Goal: Information Seeking & Learning: Learn about a topic

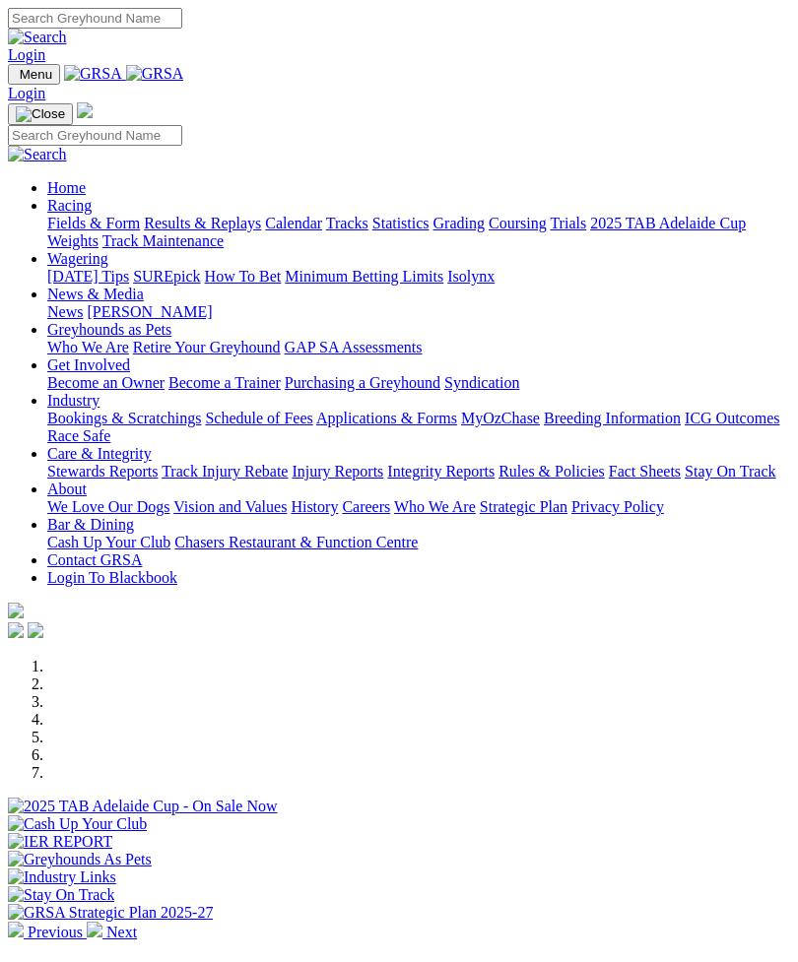
click at [92, 200] on link "Racing" at bounding box center [69, 205] width 44 height 17
click at [187, 232] on link "Results & Replays" at bounding box center [202, 223] width 117 height 17
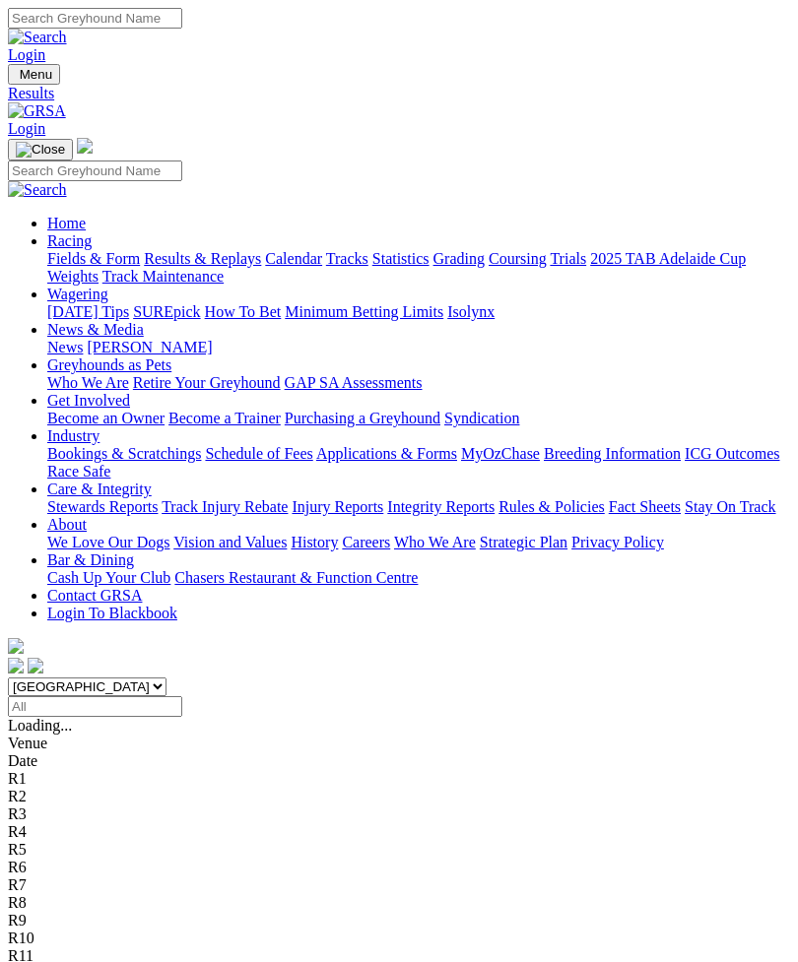
click at [166, 678] on select "South Australia New South Wales Northern Territory Queensland Tasmania Victoria…" at bounding box center [87, 687] width 159 height 19
select select "NSW"
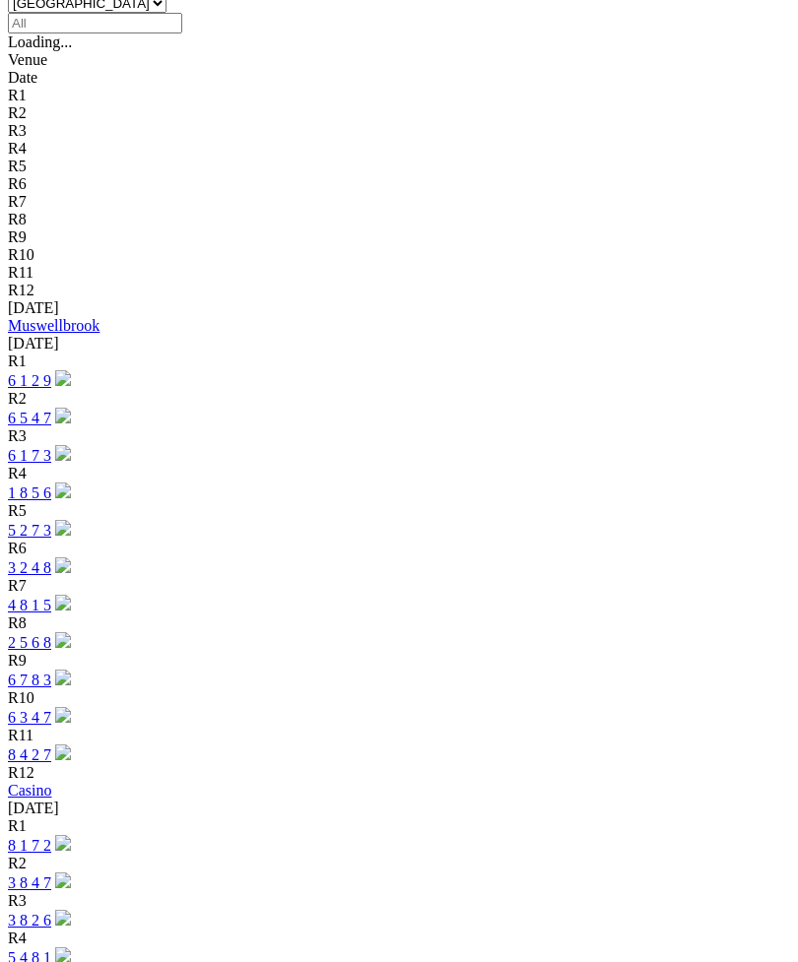
scroll to position [696, 0]
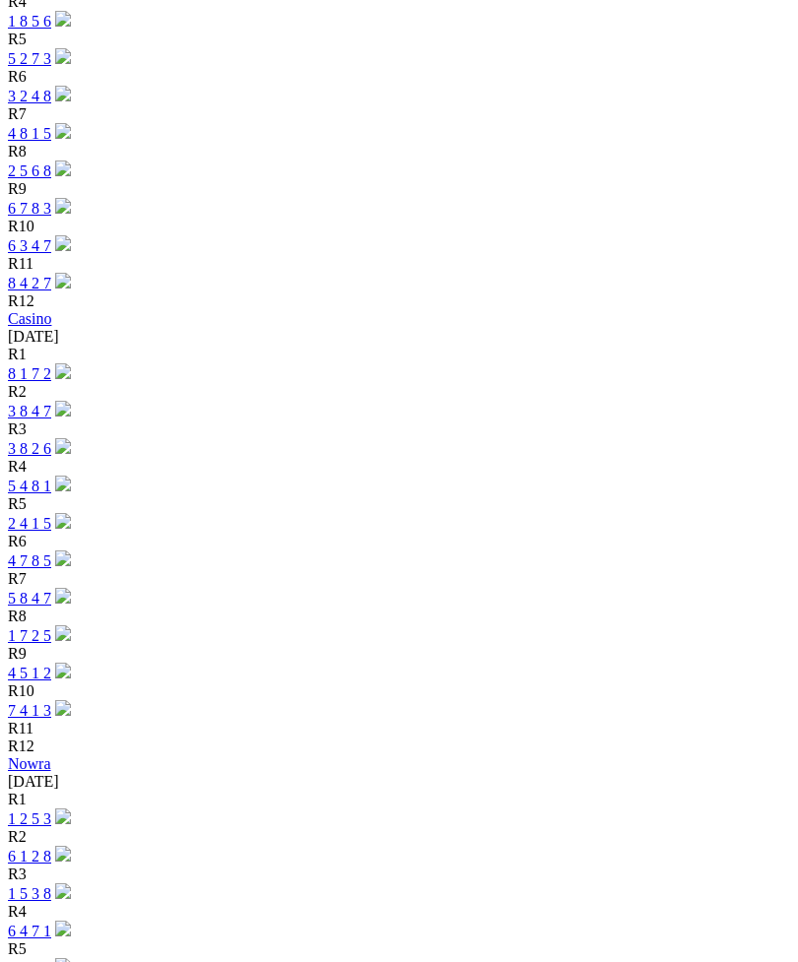
scroll to position [1239, 0]
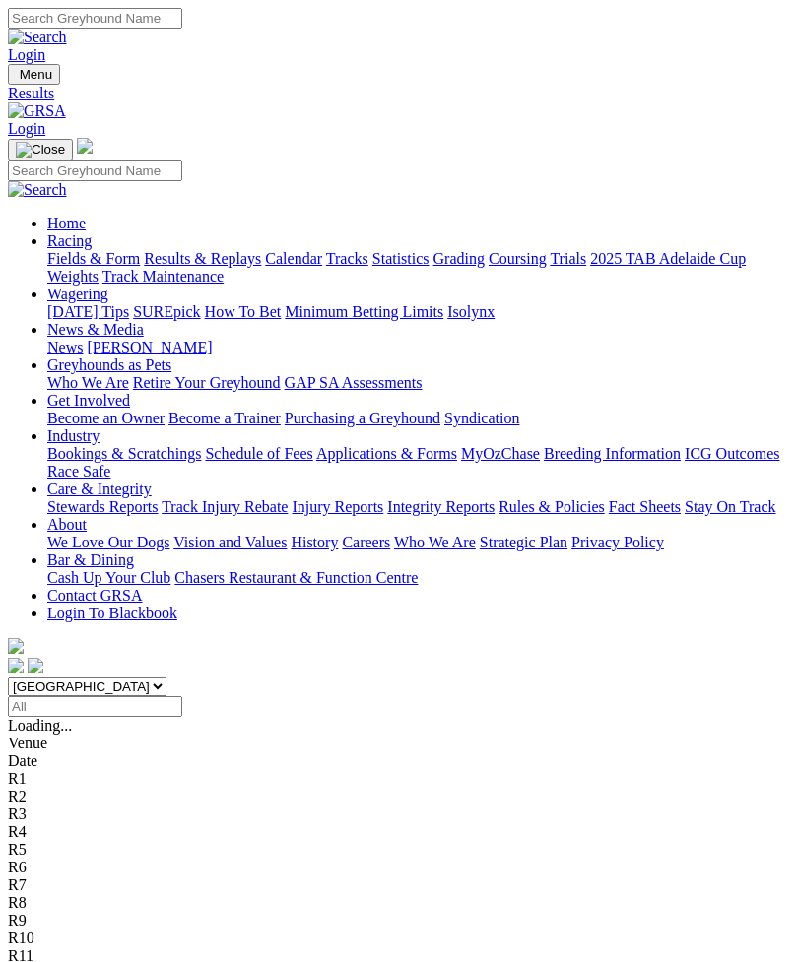
click at [166, 678] on select "South Australia New South Wales Northern Territory Queensland Tasmania Victoria…" at bounding box center [87, 687] width 159 height 19
select select "QLD"
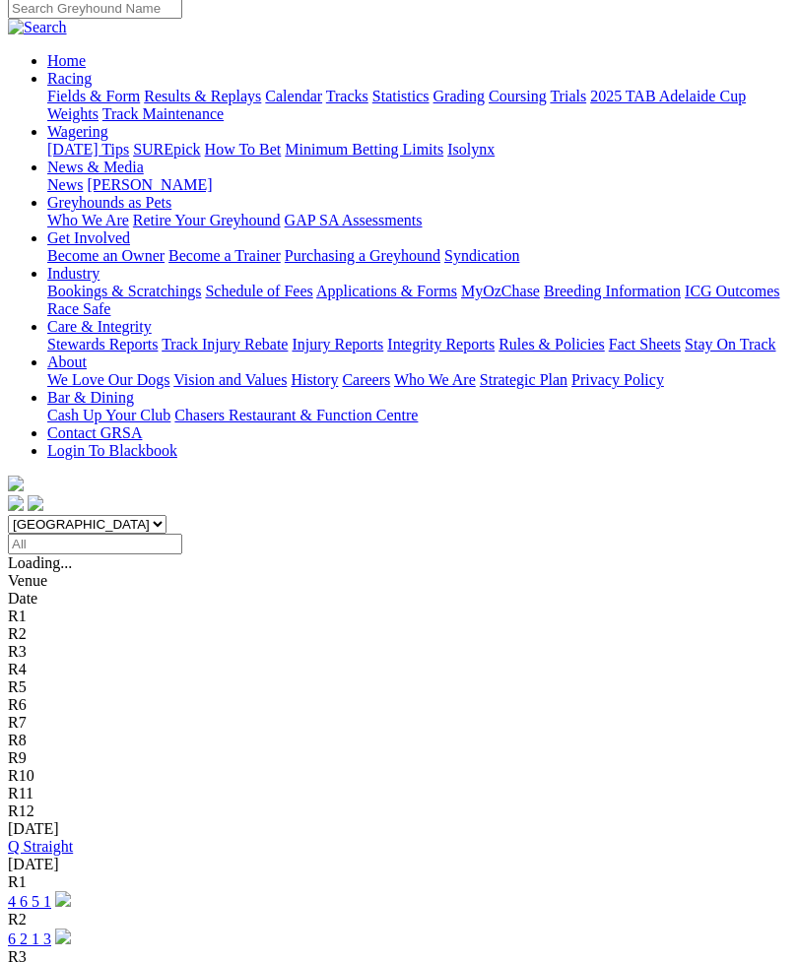
scroll to position [195, 0]
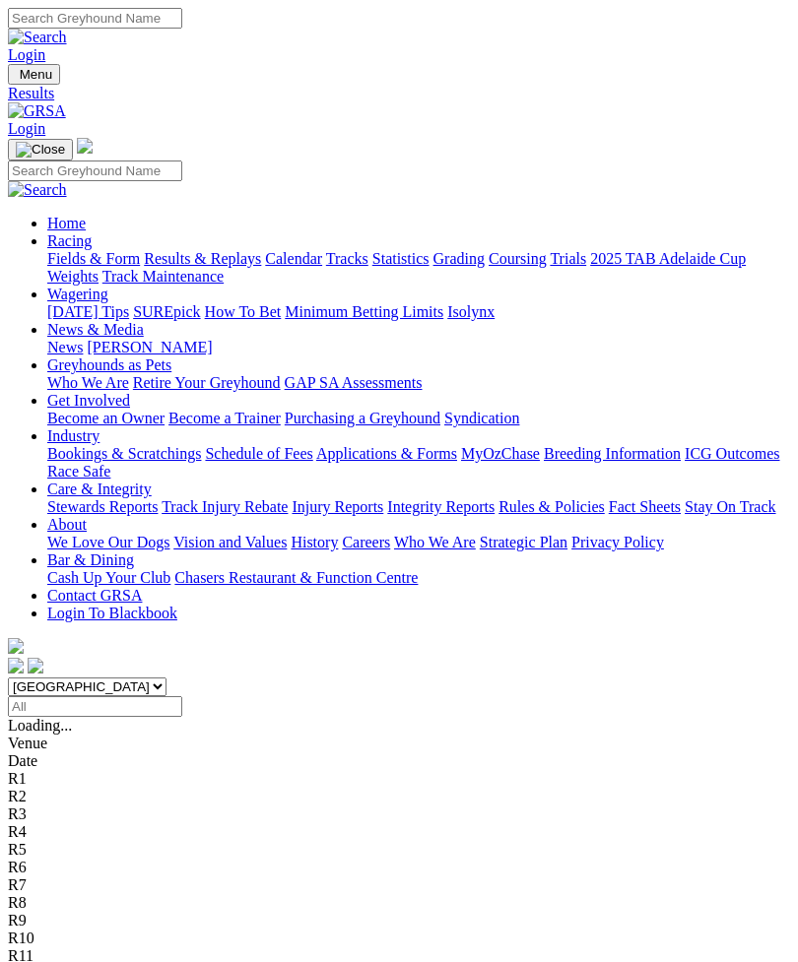
click at [166, 678] on select "[GEOGRAPHIC_DATA] [GEOGRAPHIC_DATA] [GEOGRAPHIC_DATA] [GEOGRAPHIC_DATA] [GEOGRA…" at bounding box center [87, 687] width 159 height 19
select select "TAS"
click at [166, 678] on select "South Australia New South Wales Northern Territory Queensland Tasmania Victoria…" at bounding box center [87, 687] width 159 height 19
select select "VIC"
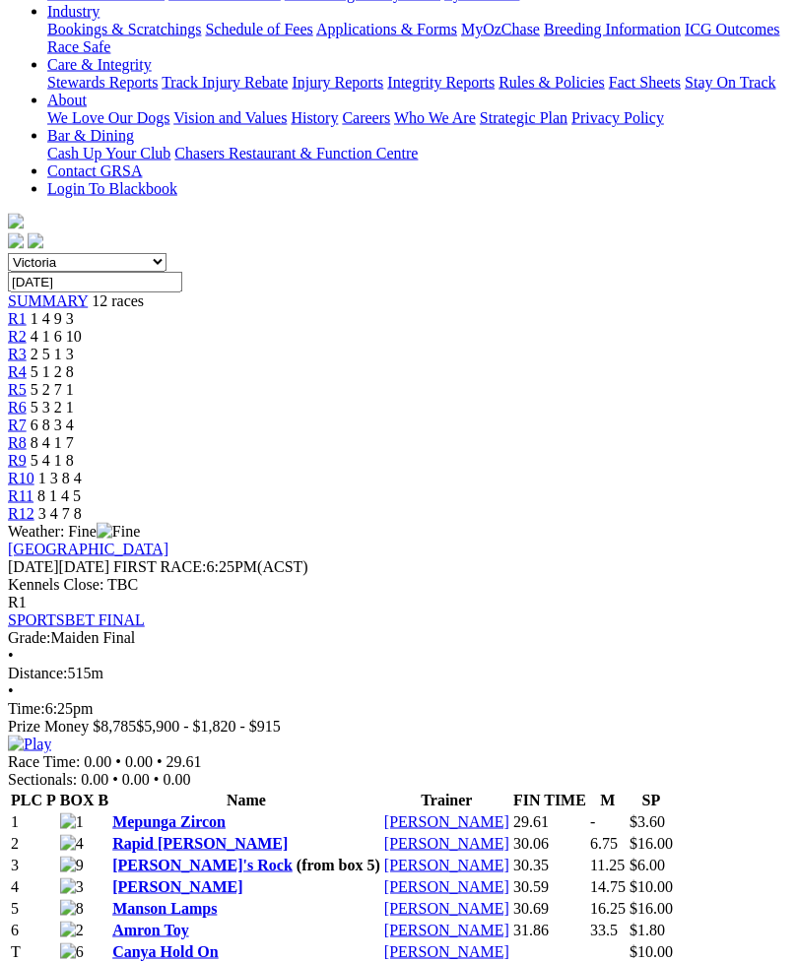
scroll to position [427, 0]
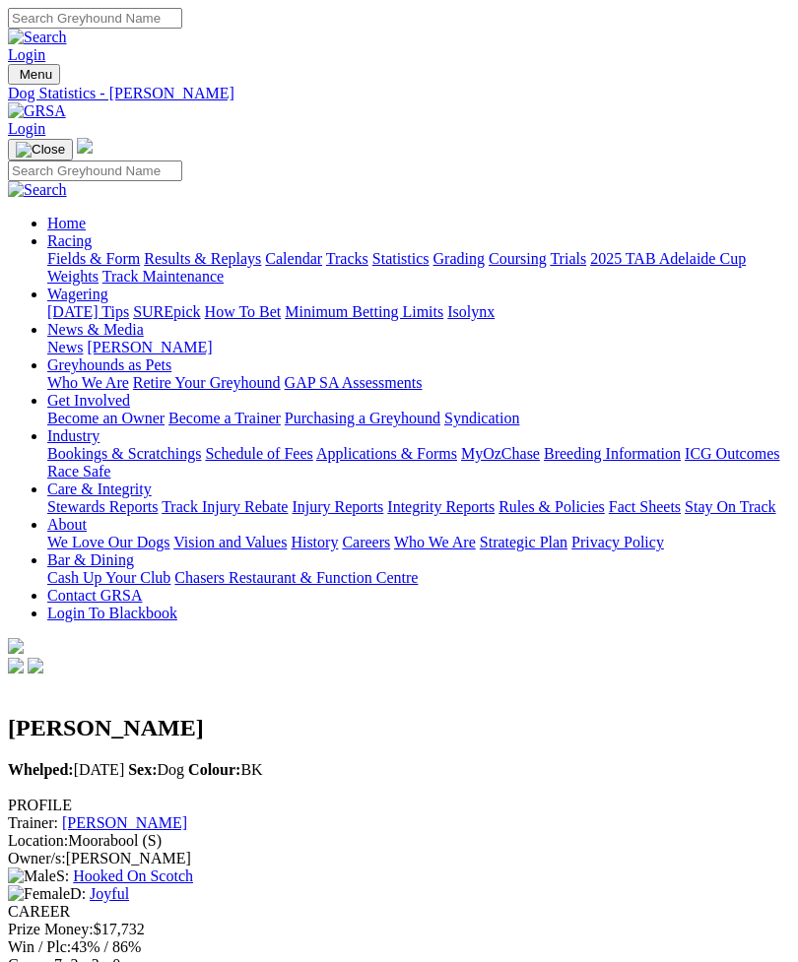
click at [129, 886] on link "Joyful" at bounding box center [109, 894] width 39 height 17
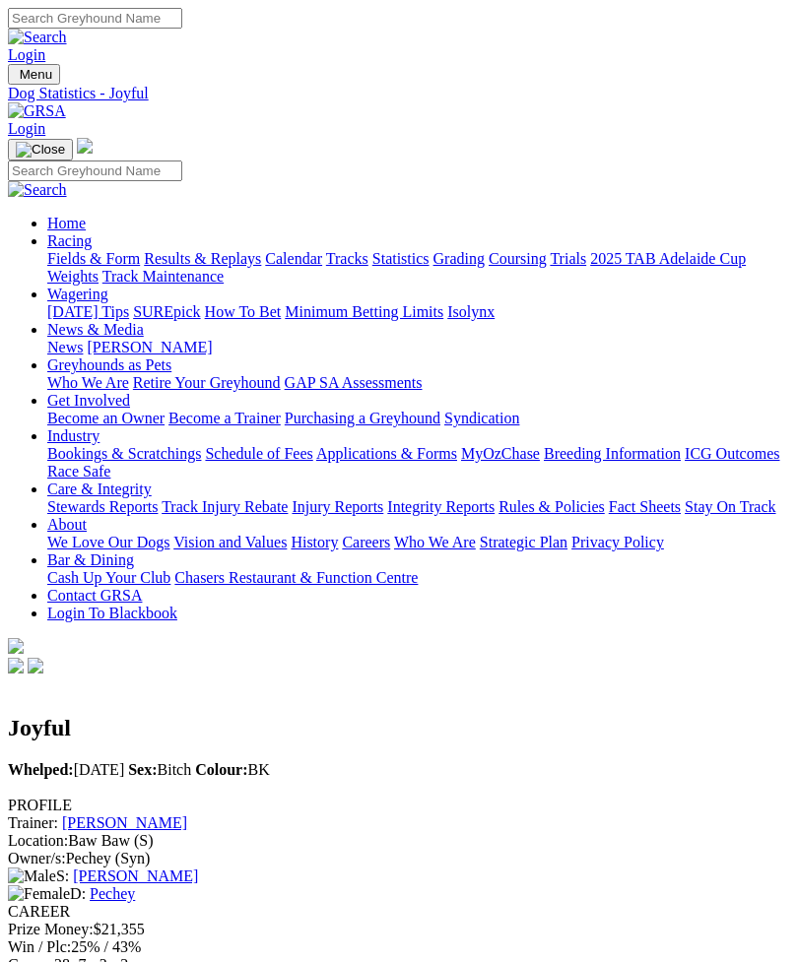
click at [135, 886] on link "Pechey" at bounding box center [112, 894] width 45 height 17
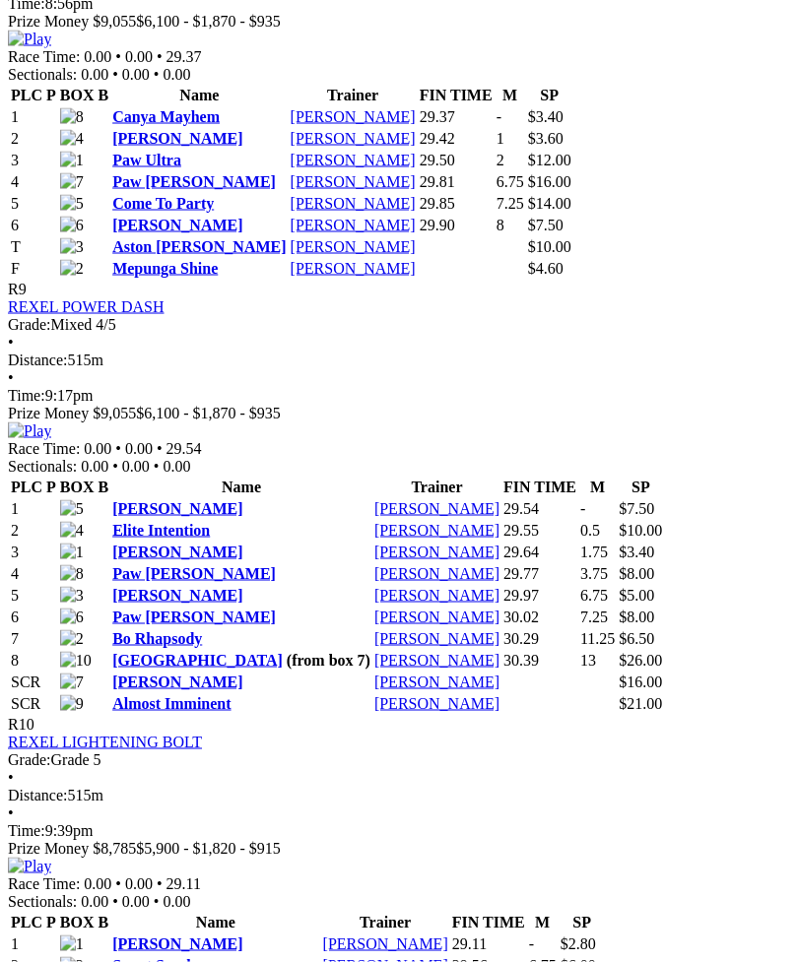
scroll to position [3962, 0]
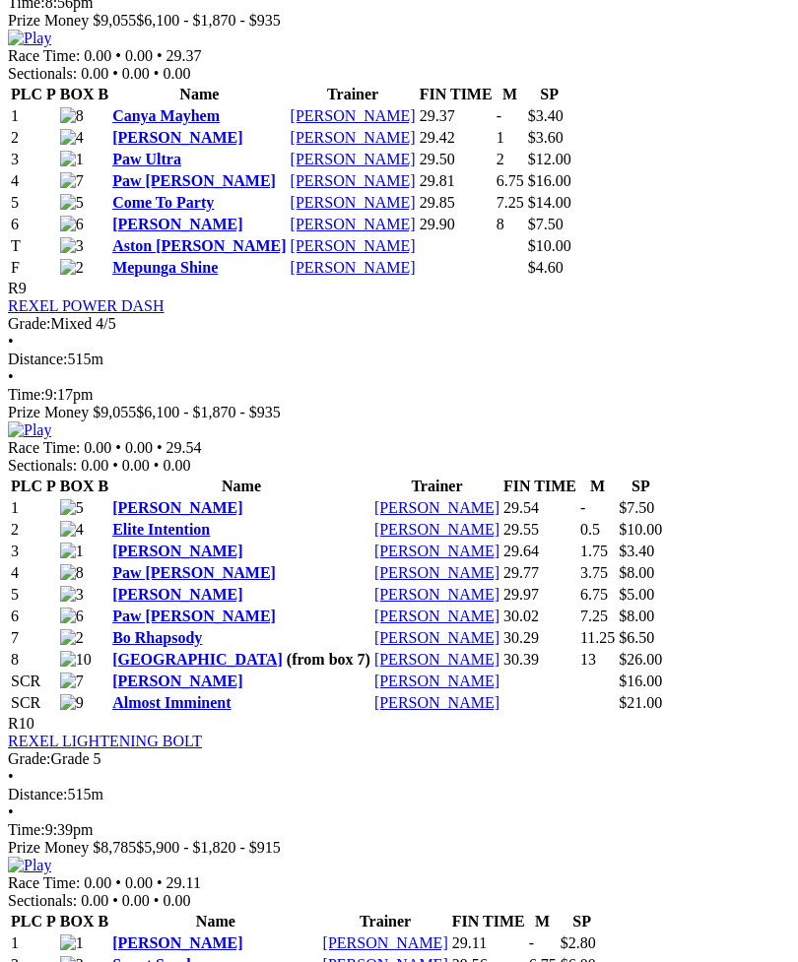
click at [500, 562] on td "Mark Delbridge" at bounding box center [436, 552] width 127 height 20
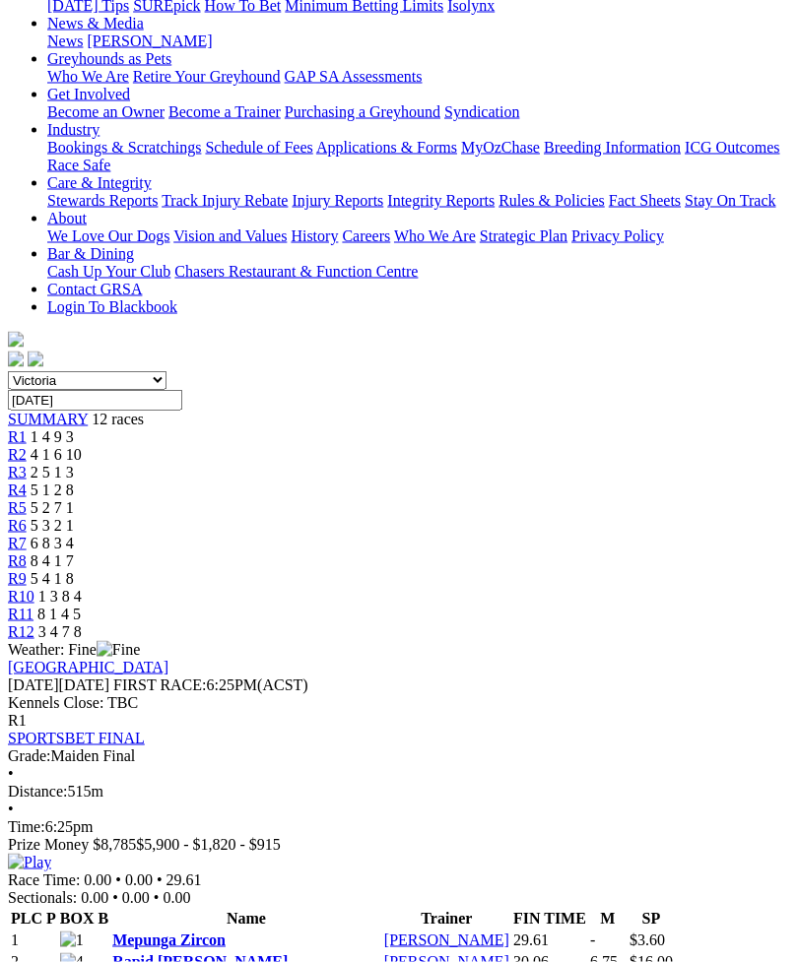
scroll to position [0, 0]
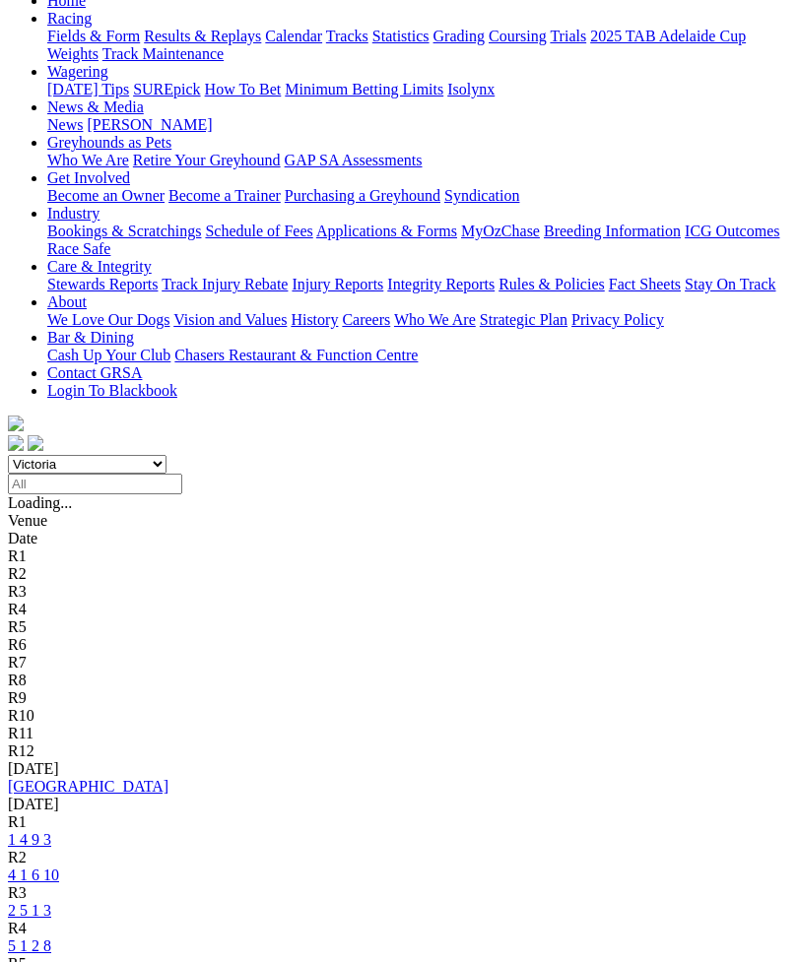
scroll to position [252, 0]
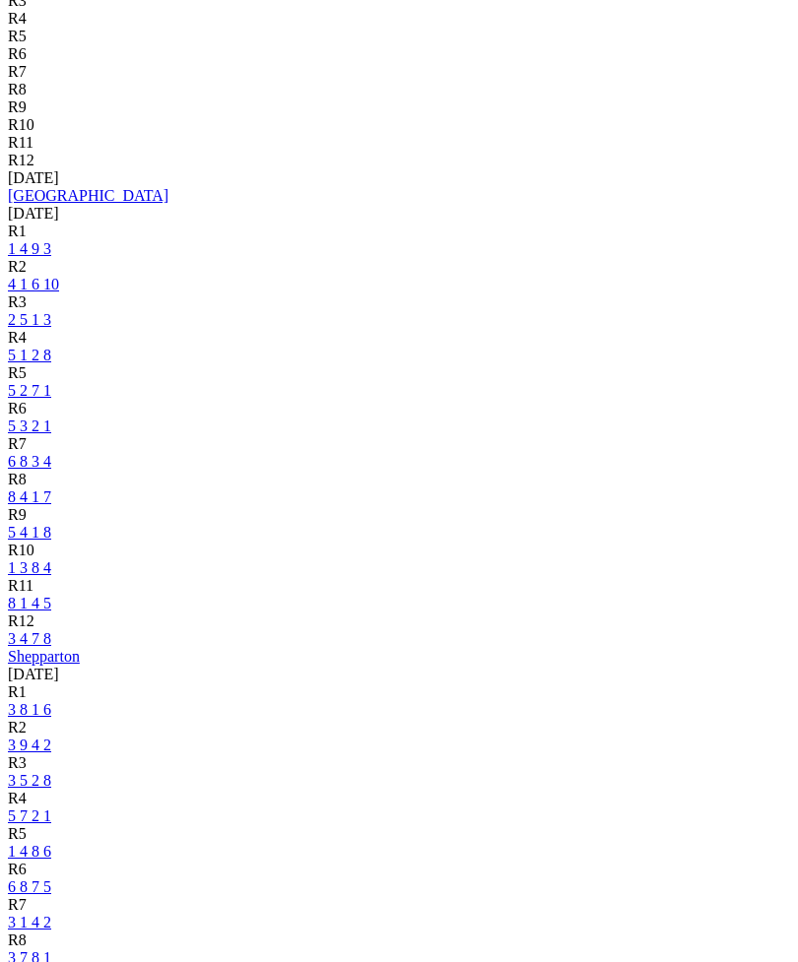
scroll to position [855, 0]
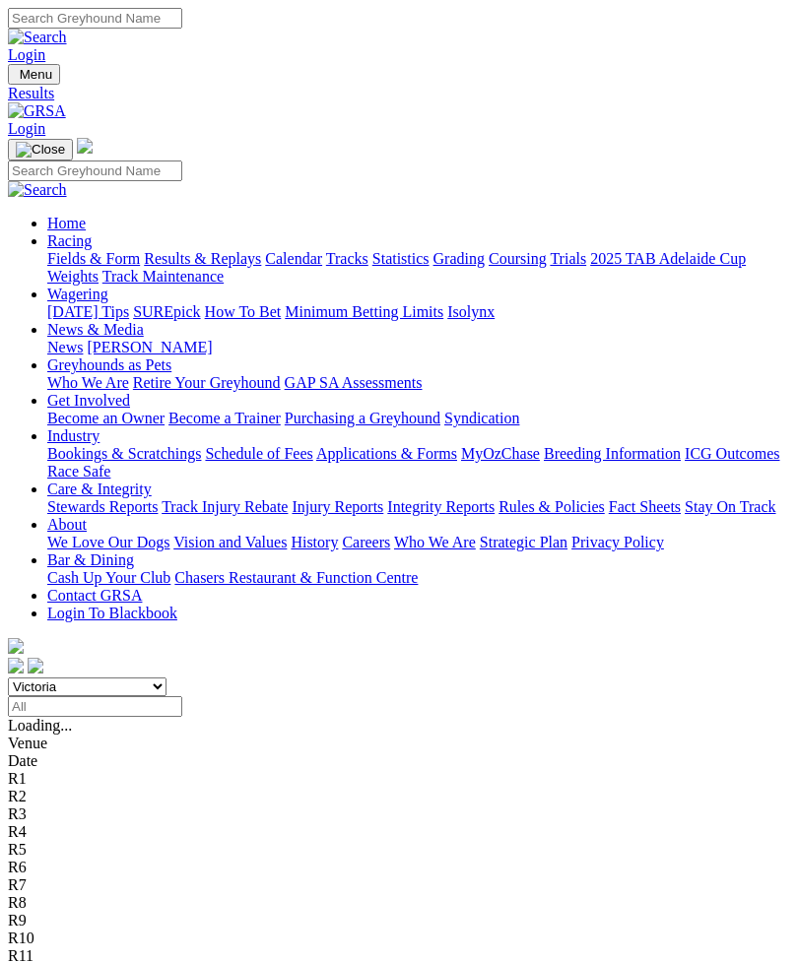
scroll to position [918, 0]
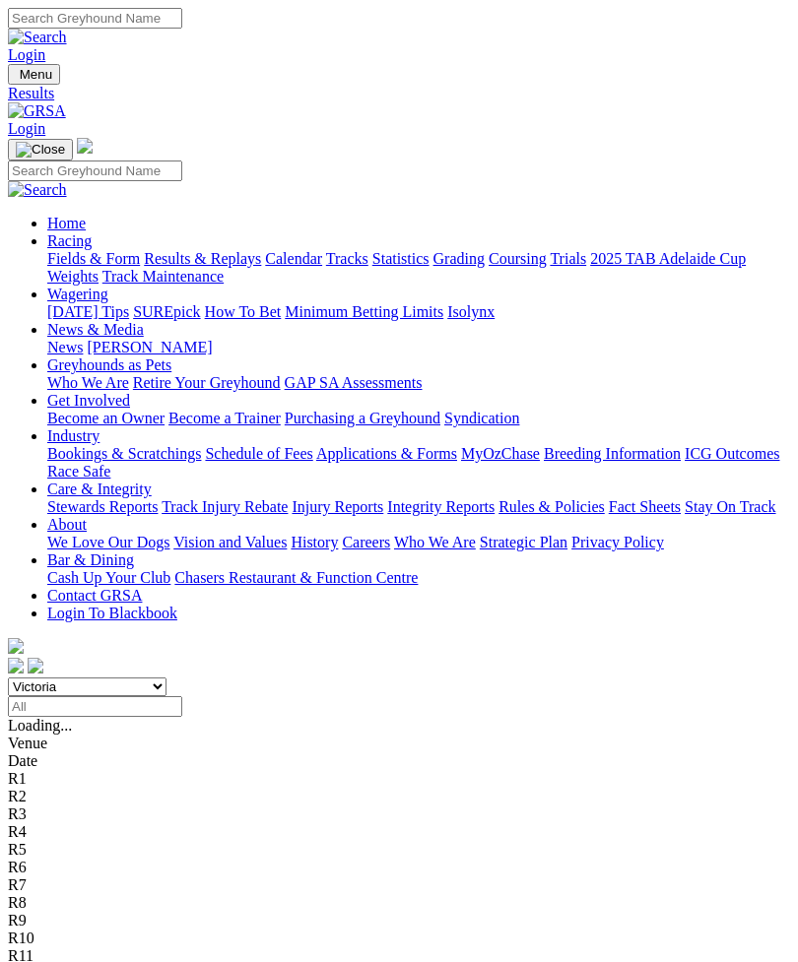
click at [166, 678] on select "South Australia New South Wales Northern Territory Queensland Tasmania Victoria…" at bounding box center [87, 687] width 159 height 19
select select "WA"
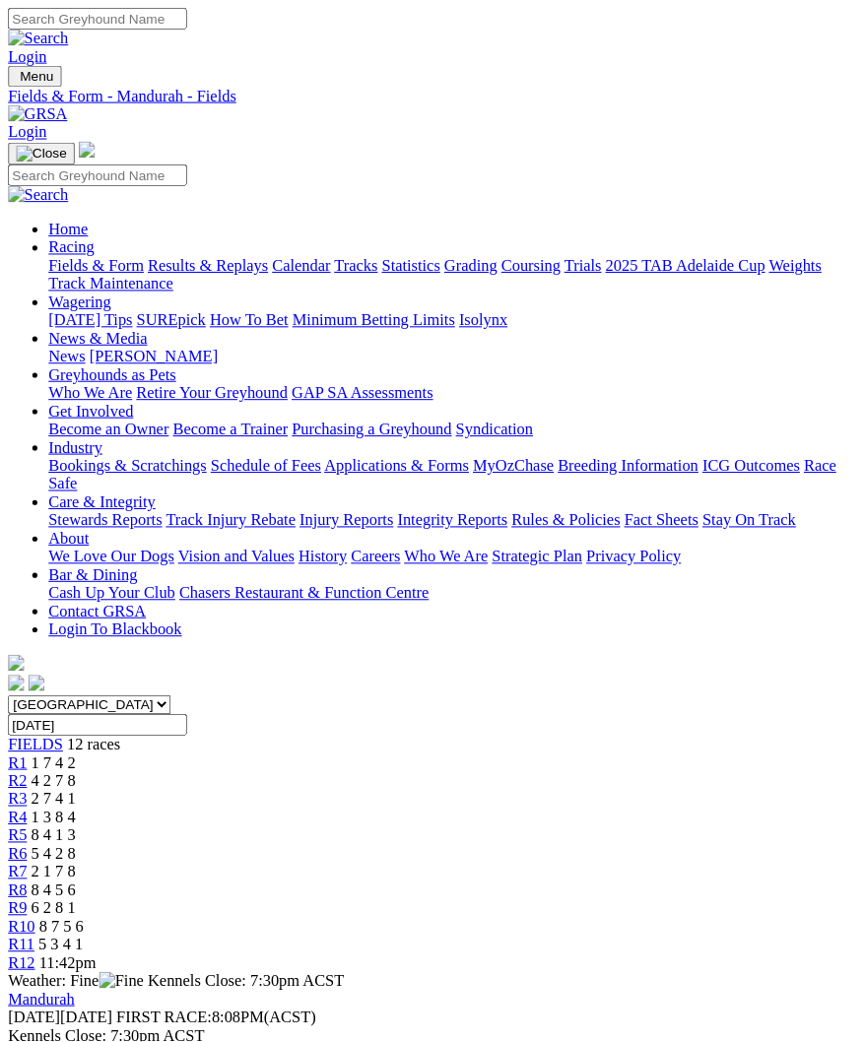
scroll to position [3, 0]
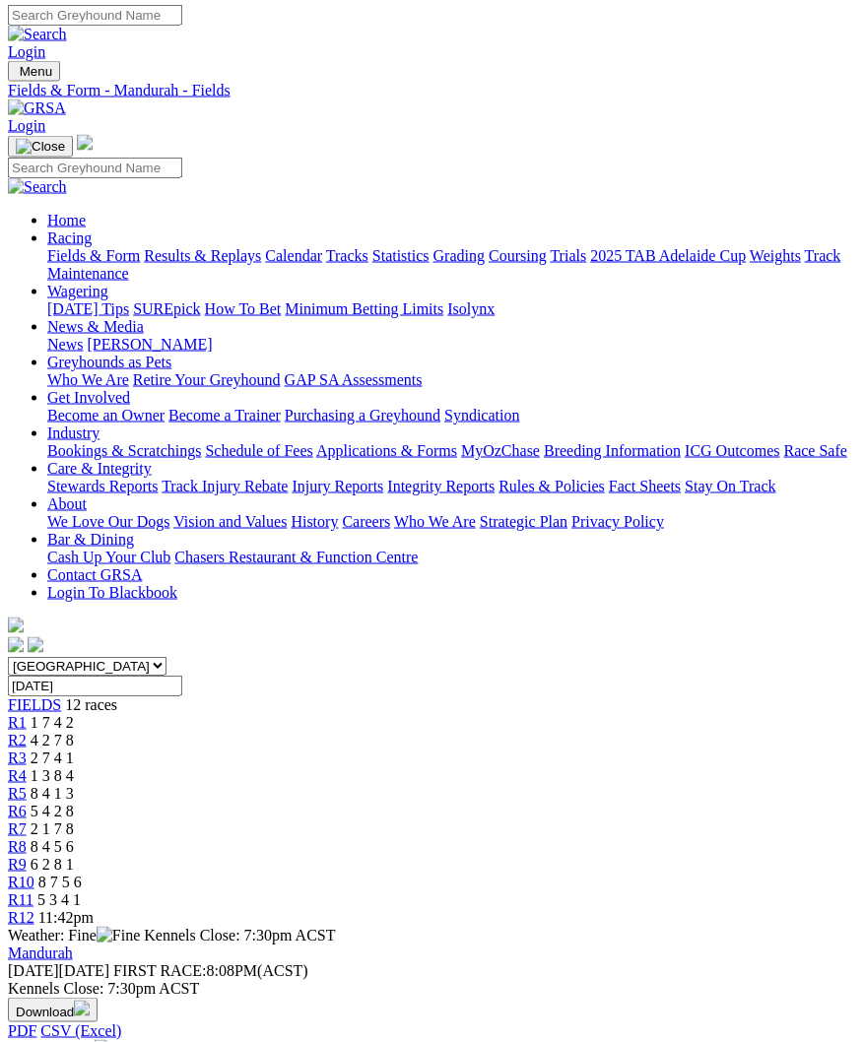
click at [27, 714] on link "R1" at bounding box center [17, 722] width 19 height 17
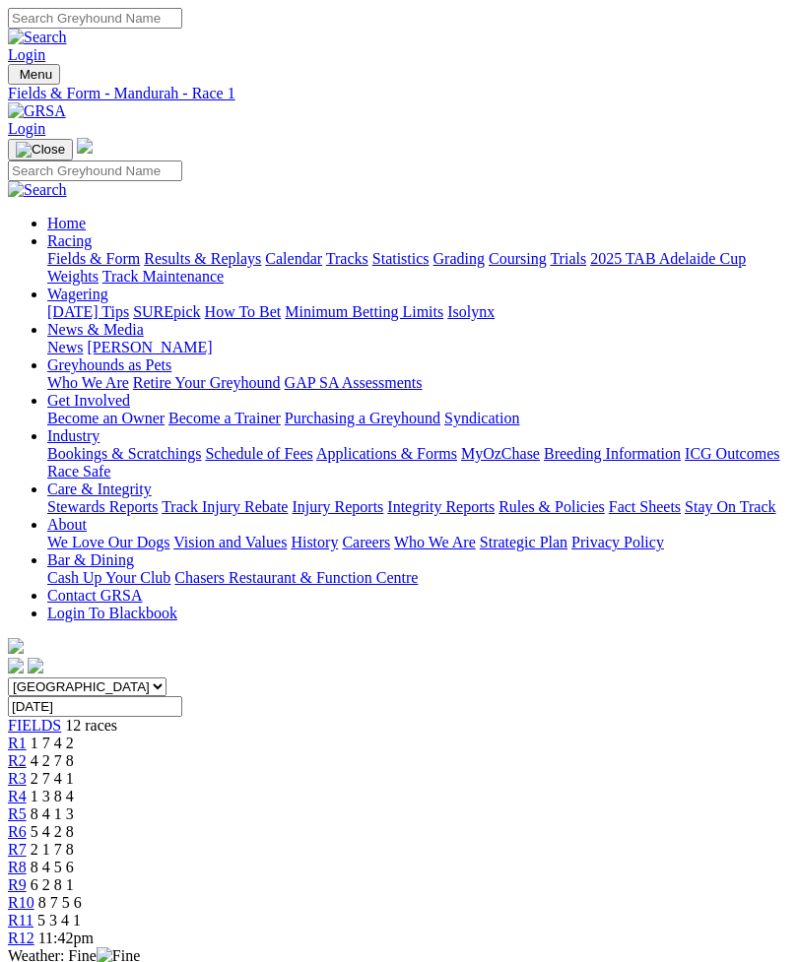
click at [27, 753] on link "R2" at bounding box center [17, 761] width 19 height 17
click at [27, 770] on span "R3" at bounding box center [17, 778] width 19 height 17
click at [27, 788] on span "R4" at bounding box center [17, 796] width 19 height 17
click at [27, 806] on span "R5" at bounding box center [17, 814] width 19 height 17
click at [27, 824] on span "R6" at bounding box center [17, 832] width 19 height 17
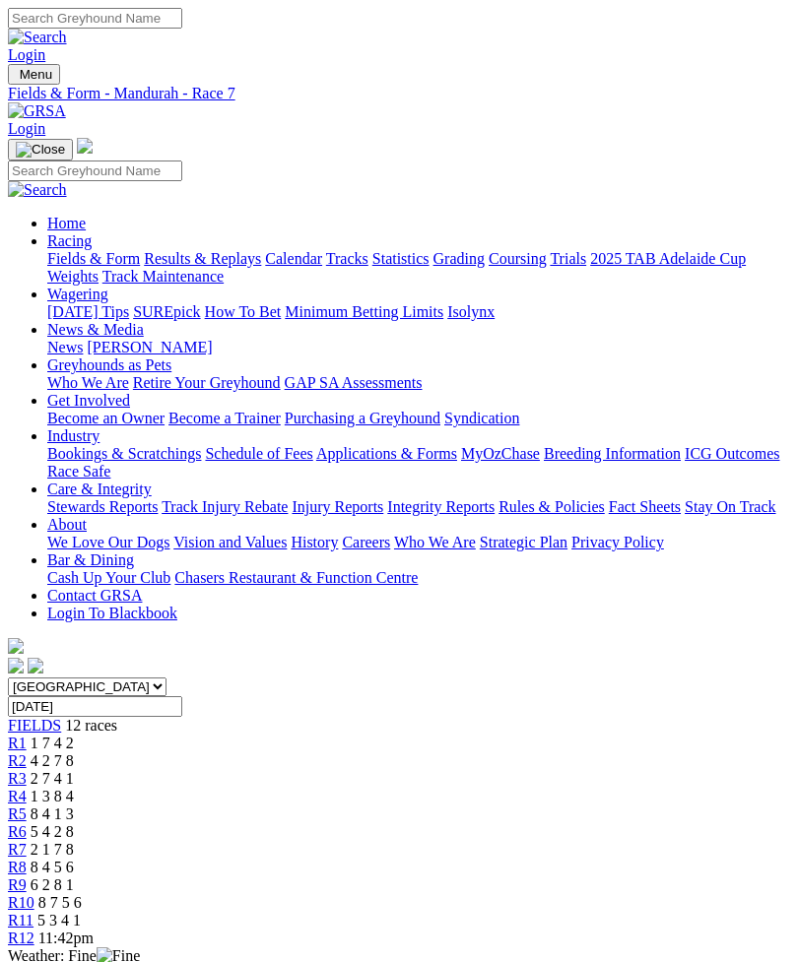
click at [74, 859] on span "8 4 5 6" at bounding box center [52, 867] width 43 height 17
click at [27, 877] on span "R9" at bounding box center [17, 885] width 19 height 17
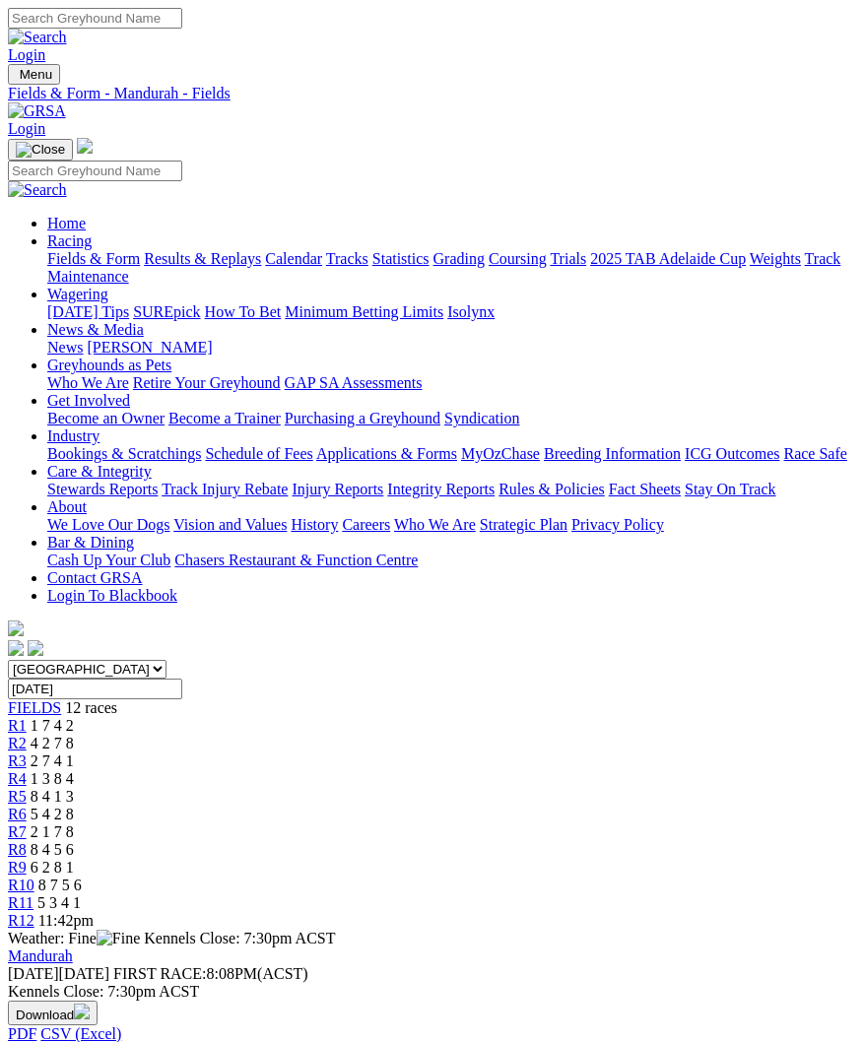
scroll to position [19, 4]
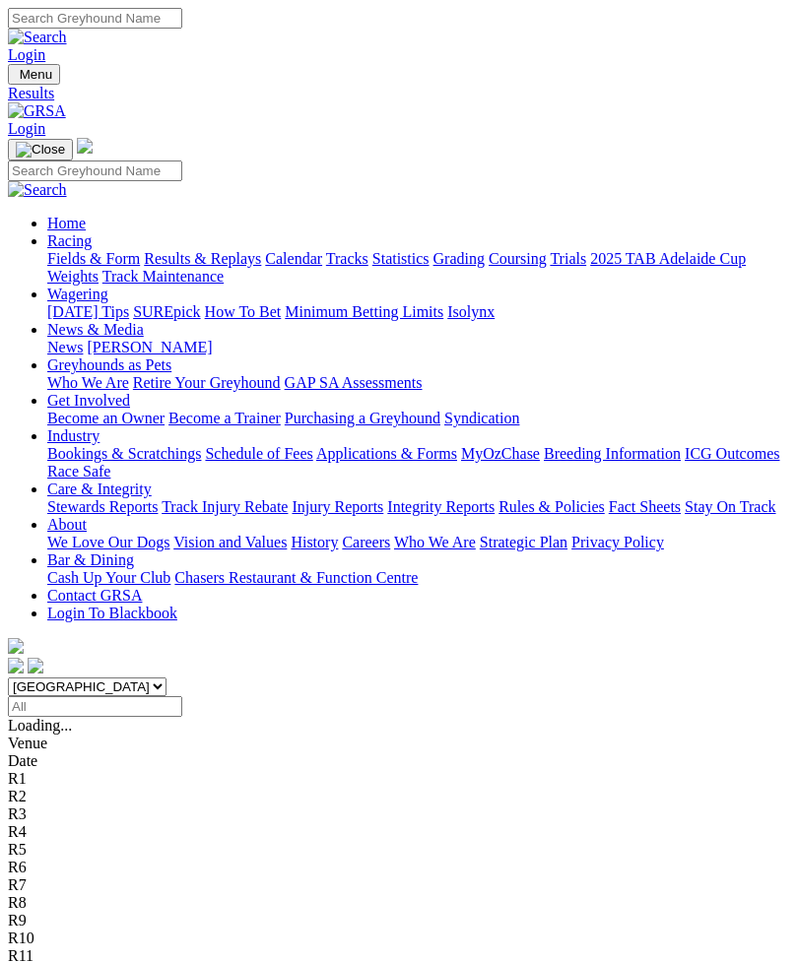
click at [166, 678] on select "[GEOGRAPHIC_DATA] [GEOGRAPHIC_DATA] [GEOGRAPHIC_DATA] [GEOGRAPHIC_DATA] [GEOGRA…" at bounding box center [87, 687] width 159 height 19
select select "SA"
